Goal: Information Seeking & Learning: Learn about a topic

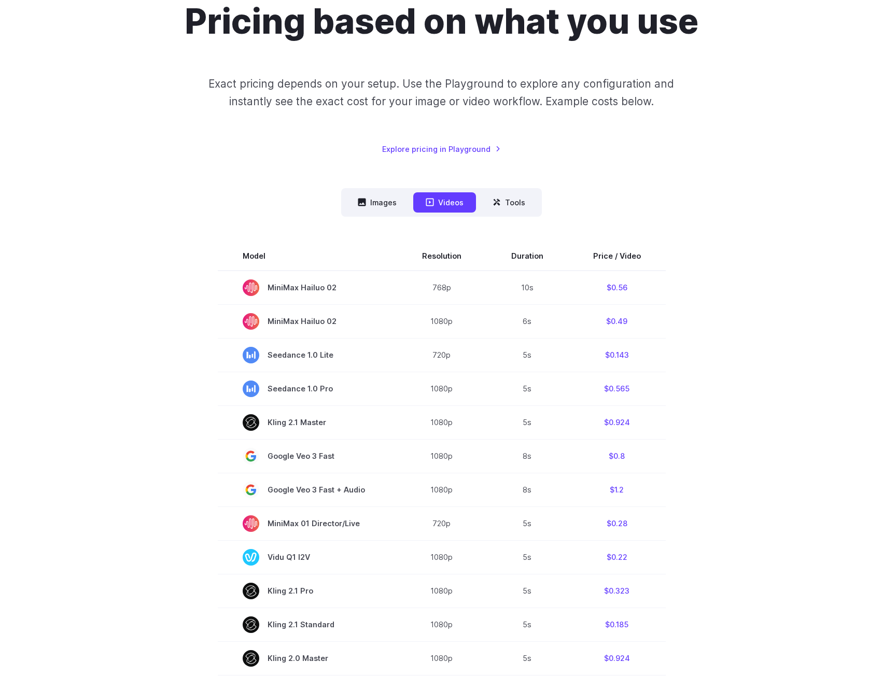
scroll to position [363, 0]
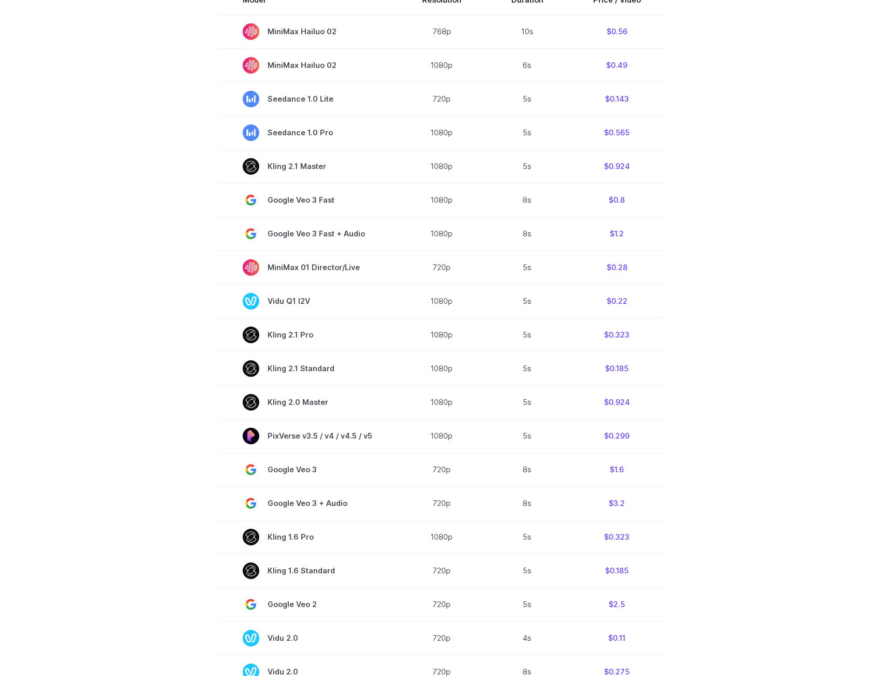
drag, startPoint x: 386, startPoint y: 211, endPoint x: 696, endPoint y: 202, distance: 310.6
click at [696, 202] on section "Model Resolution Duration Price / Video MiniMax Hailuo 02 768p 10s $0.56 MiniMa…" at bounding box center [442, 336] width 722 height 703
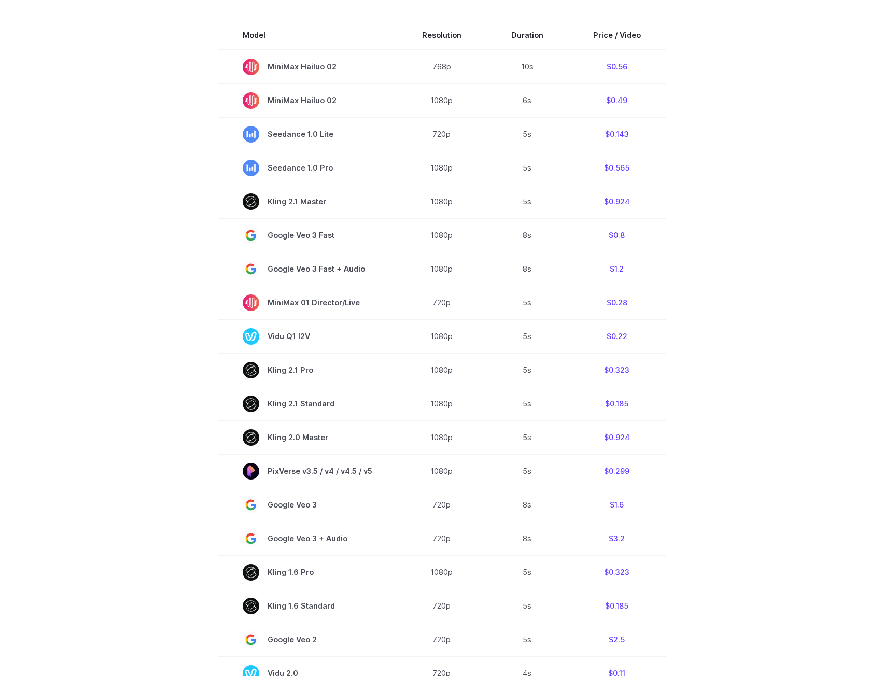
scroll to position [259, 0]
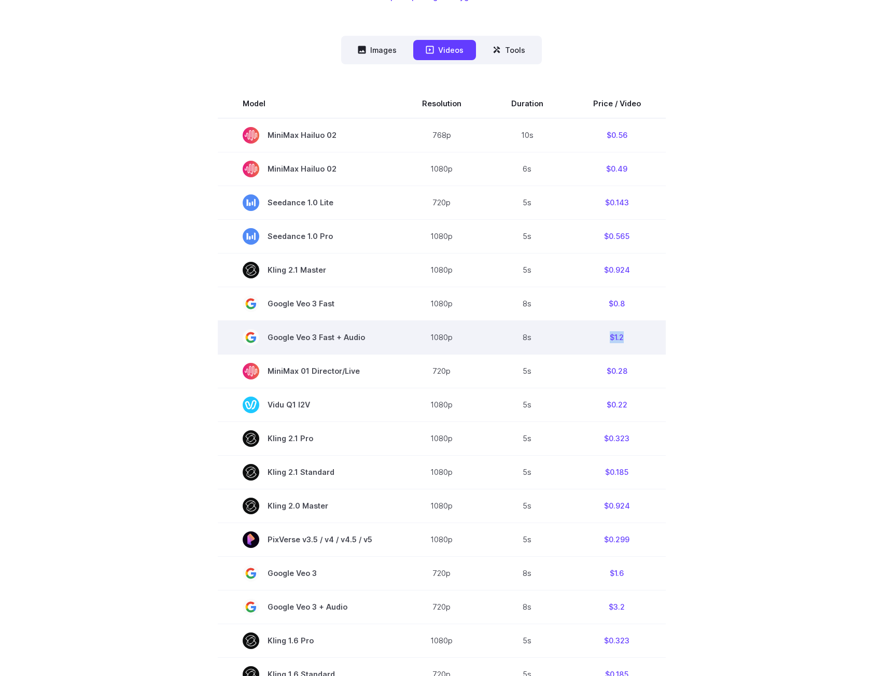
drag, startPoint x: 631, startPoint y: 339, endPoint x: 589, endPoint y: 338, distance: 41.5
click at [589, 338] on td "$1.2" at bounding box center [616, 337] width 97 height 34
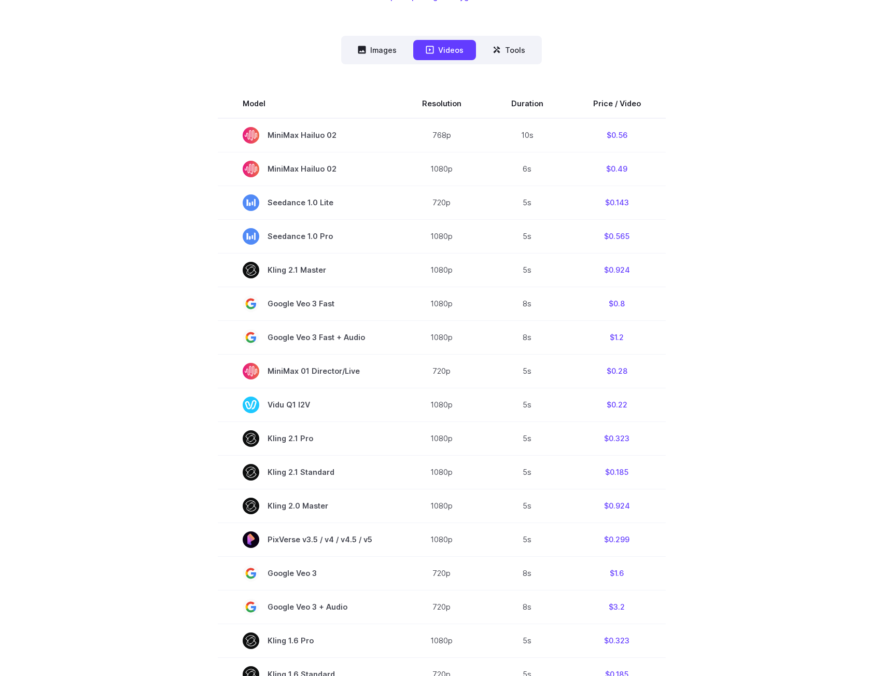
click at [723, 319] on section "Model Resolution Duration Price / Video MiniMax Hailuo 02 768p 10s $0.56 MiniMa…" at bounding box center [442, 440] width 722 height 703
click at [67, 187] on div "Pricing based on what you use Exact pricing depends on your setup. Use the Play…" at bounding box center [441, 344] width 883 height 1090
click at [768, 182] on section "Model Resolution Duration Price / Video MiniMax Hailuo 02 768p 10s $0.56 MiniMa…" at bounding box center [442, 440] width 722 height 703
click at [863, 349] on div "Pricing based on what you use Exact pricing depends on your setup. Use the Play…" at bounding box center [441, 344] width 883 height 1090
click at [761, 156] on section "Model Resolution Duration Price / Video MiniMax Hailuo 02 768p 10s $0.56 MiniMa…" at bounding box center [442, 440] width 722 height 703
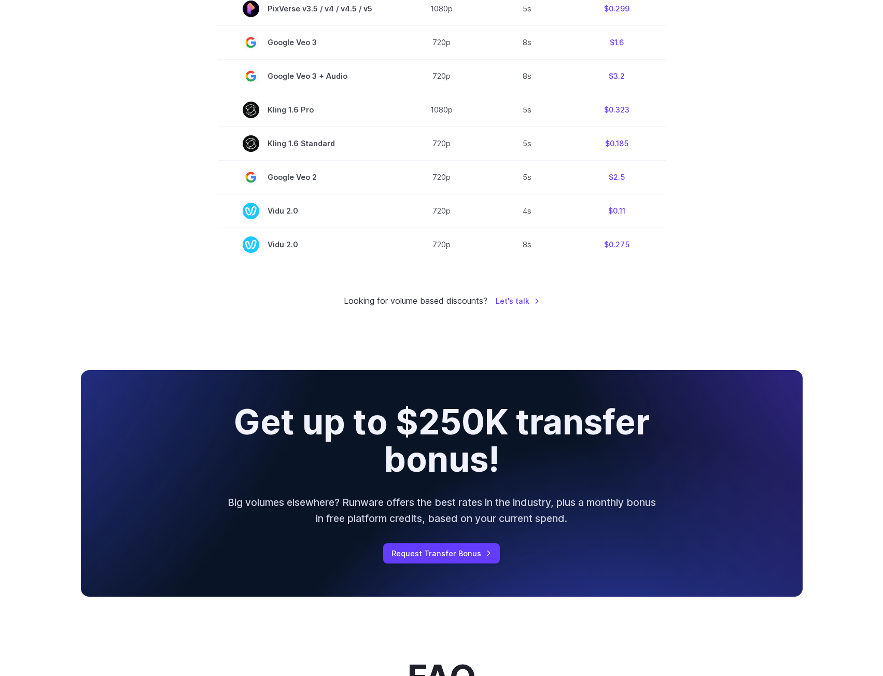
scroll to position [829, 0]
